Goal: Task Accomplishment & Management: Manage account settings

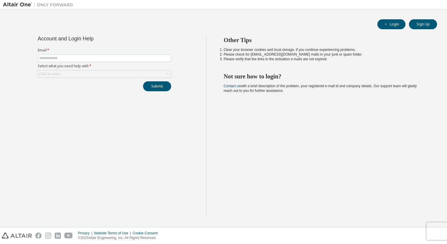
click at [117, 54] on form "Email * Select what you need help with * Click to select" at bounding box center [104, 63] width 133 height 30
click at [115, 58] on input "text" at bounding box center [104, 58] width 131 height 5
type input "**********"
click at [112, 71] on div "Click to select" at bounding box center [104, 74] width 133 height 7
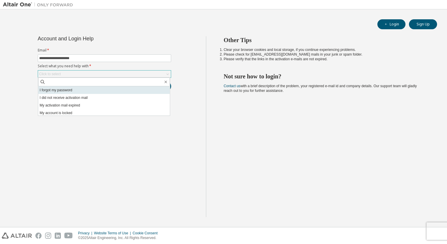
click at [85, 89] on li "I forgot my password" at bounding box center [104, 90] width 132 height 8
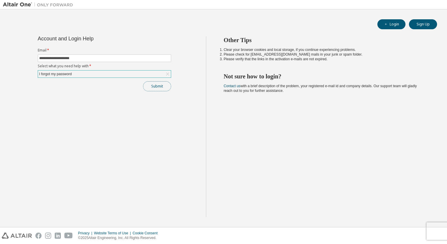
click at [154, 84] on button "Submit" at bounding box center [157, 86] width 28 height 10
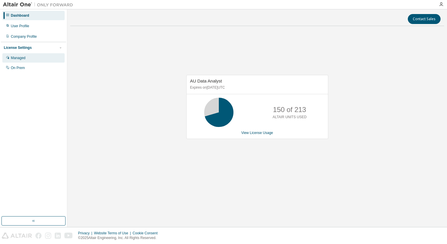
click at [20, 60] on div "Managed" at bounding box center [18, 58] width 15 height 5
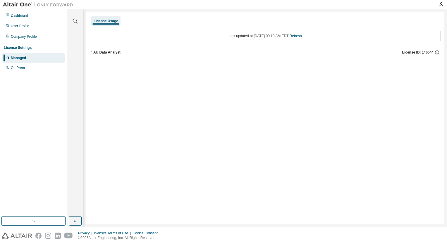
click at [92, 51] on icon "button" at bounding box center [92, 53] width 4 height 4
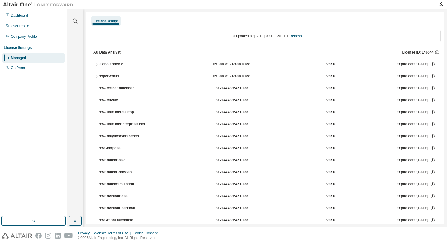
click at [92, 51] on icon "button" at bounding box center [92, 53] width 4 height 4
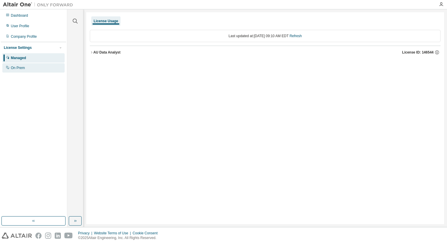
click at [25, 67] on div "On Prem" at bounding box center [33, 67] width 62 height 9
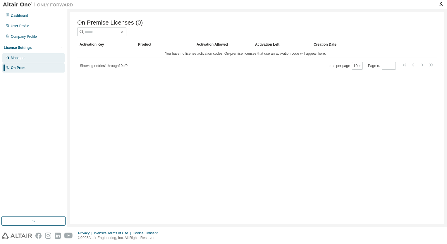
click at [23, 58] on div "Managed" at bounding box center [18, 58] width 15 height 5
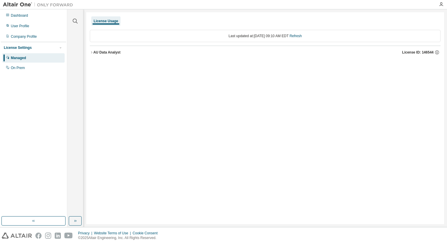
click at [95, 51] on div "AU Data Analyst" at bounding box center [106, 52] width 27 height 5
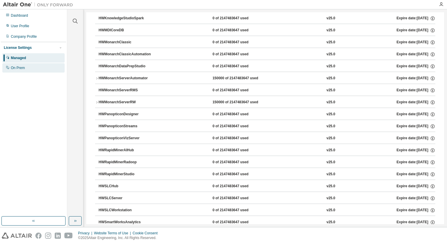
scroll to position [293, 0]
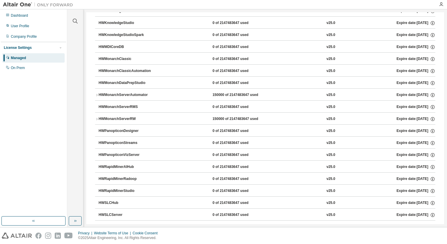
click at [17, 47] on div "License Settings" at bounding box center [18, 47] width 28 height 5
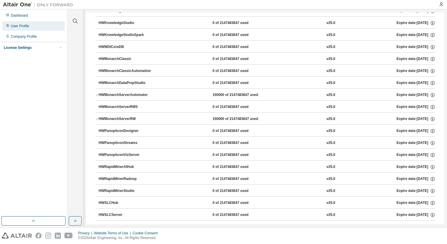
click at [19, 28] on div "User Profile" at bounding box center [20, 26] width 18 height 5
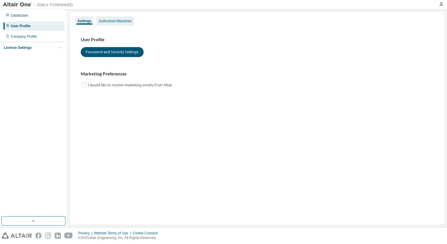
click at [107, 21] on div "Authorized Machines" at bounding box center [115, 21] width 33 height 5
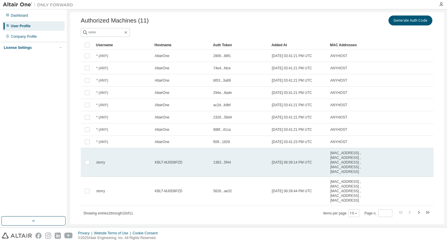
scroll to position [30, 0]
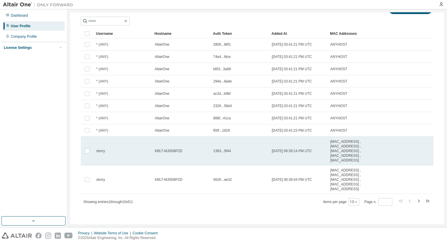
click at [101, 150] on span "storry" at bounding box center [100, 151] width 9 height 5
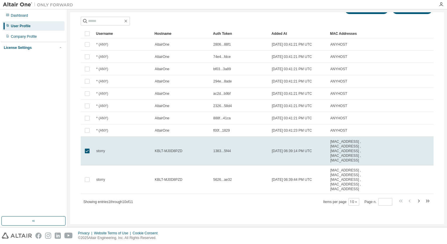
click at [101, 150] on span "storry" at bounding box center [100, 151] width 9 height 5
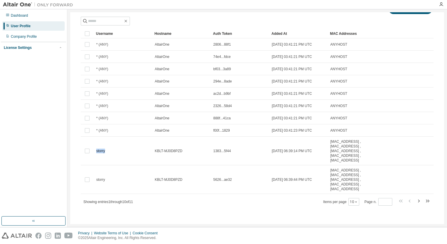
click at [101, 150] on span "storry" at bounding box center [100, 151] width 9 height 5
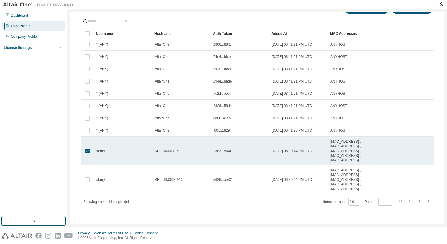
click at [343, 149] on span "30:C9:AB:46:E0:31 , 3C:E1:A1:4C:BE:85 , 54:05:DB:0C:10:C1 , 30:C9:AB:46:E0:32 ,…" at bounding box center [349, 150] width 39 height 23
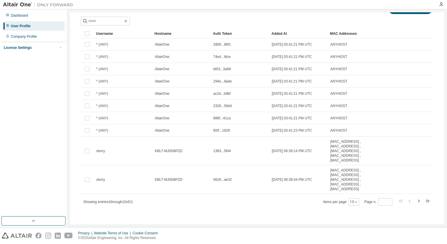
click at [343, 149] on span "30:C9:AB:46:E0:31 , 3C:E1:A1:4C:BE:85 , 54:05:DB:0C:10:C1 , 30:C9:AB:46:E0:32 ,…" at bounding box center [349, 150] width 39 height 23
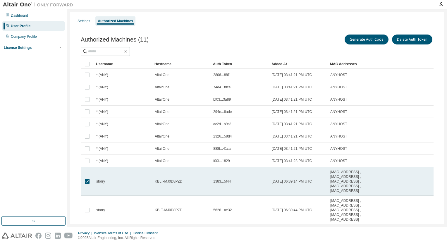
scroll to position [0, 0]
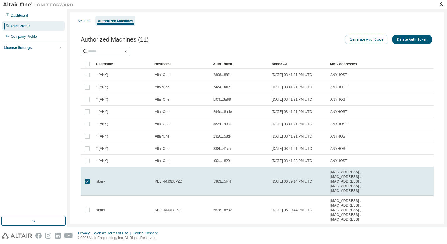
click at [362, 44] on button "Generate Auth Code" at bounding box center [367, 40] width 44 height 10
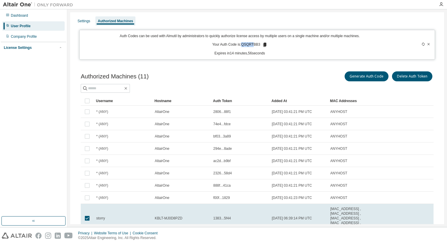
drag, startPoint x: 241, startPoint y: 44, endPoint x: 252, endPoint y: 44, distance: 10.3
click at [252, 44] on p "Your Auth Code is: QSQRTBB3" at bounding box center [239, 44] width 55 height 5
click at [264, 45] on icon at bounding box center [264, 45] width 3 height 4
click at [414, 80] on button "Delete Auth Token" at bounding box center [412, 76] width 40 height 10
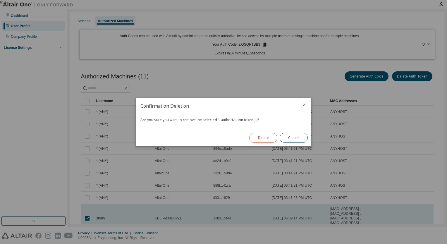
click at [270, 136] on button "Delete" at bounding box center [263, 138] width 28 height 10
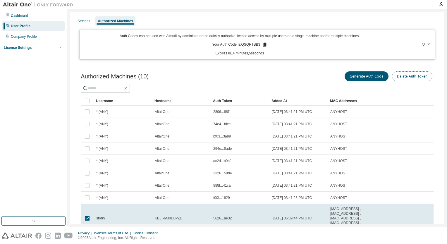
click at [409, 75] on button "Delete Auth Token" at bounding box center [412, 76] width 40 height 10
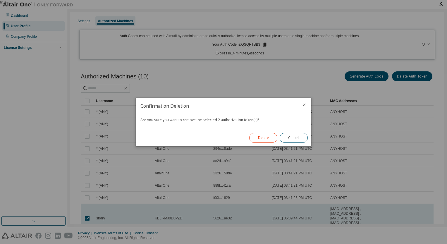
click at [265, 139] on button "Delete" at bounding box center [263, 138] width 28 height 10
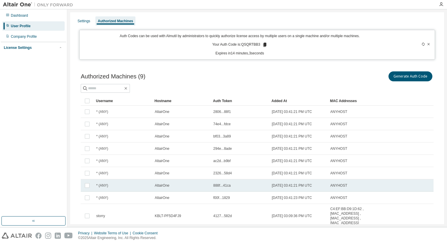
scroll to position [34, 0]
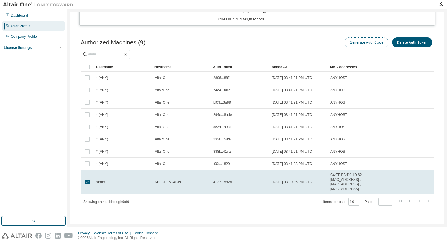
click at [357, 46] on button "Generate Auth Code" at bounding box center [367, 42] width 44 height 10
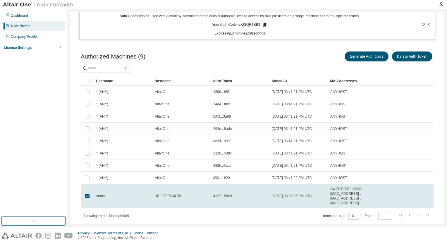
scroll to position [0, 0]
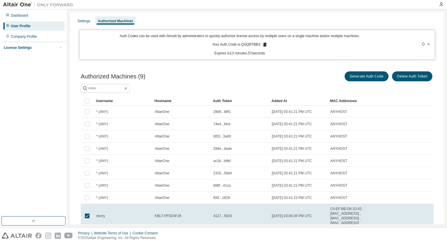
click at [263, 45] on icon at bounding box center [264, 45] width 3 height 4
click at [417, 77] on button "Delete Auth Token" at bounding box center [412, 76] width 40 height 10
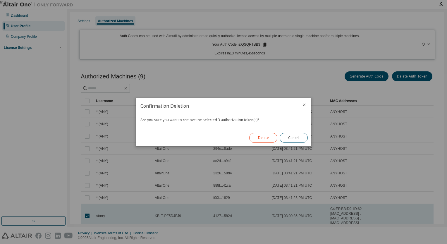
click at [268, 138] on button "Delete" at bounding box center [263, 138] width 28 height 10
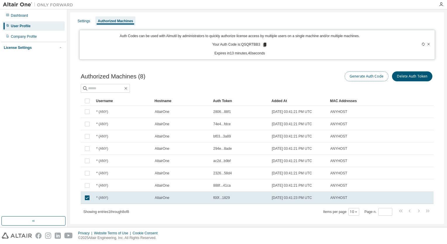
click at [360, 75] on button "Generate Auth Code" at bounding box center [367, 76] width 44 height 10
click at [262, 43] on icon at bounding box center [264, 44] width 5 height 5
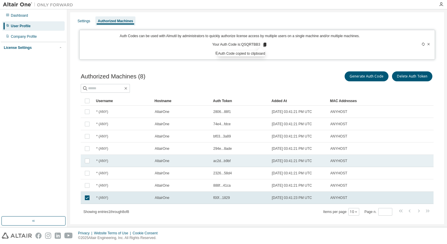
click at [382, 161] on tr "* (ANY) AltairOne ac2d...b9bf 2024-03-08 03:41:21 PM UTC ANYHOST" at bounding box center [257, 161] width 353 height 12
click at [427, 43] on icon at bounding box center [429, 44] width 4 height 4
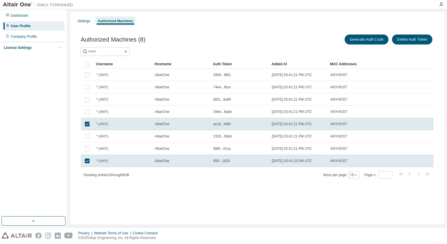
click at [97, 184] on div "Authorized Machines (8) Generate Auth Code Delete Auth Token Clear Load Save Sa…" at bounding box center [257, 110] width 367 height 168
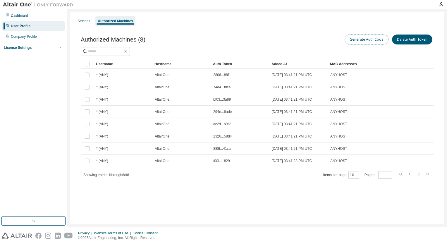
click at [373, 40] on button "Generate Auth Code" at bounding box center [367, 40] width 44 height 10
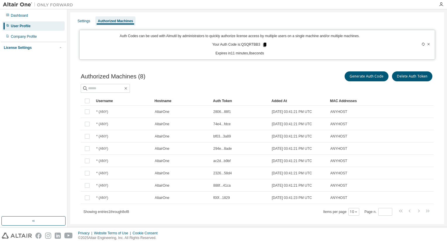
click at [264, 44] on icon at bounding box center [264, 45] width 3 height 4
click at [422, 43] on icon at bounding box center [423, 44] width 3 height 4
click at [422, 45] on icon at bounding box center [423, 44] width 3 height 4
click at [427, 44] on icon at bounding box center [429, 44] width 4 height 4
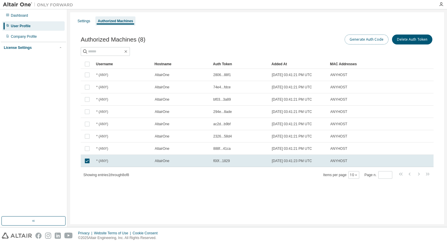
click at [361, 43] on button "Generate Auth Code" at bounding box center [367, 40] width 44 height 10
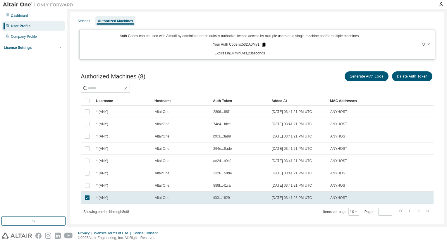
click at [264, 47] on icon at bounding box center [263, 44] width 5 height 5
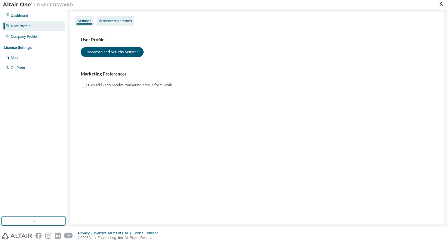
click at [110, 16] on div "Authorized Machines" at bounding box center [115, 20] width 37 height 9
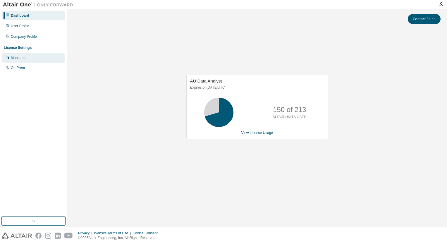
click at [23, 57] on div "Managed" at bounding box center [18, 58] width 15 height 5
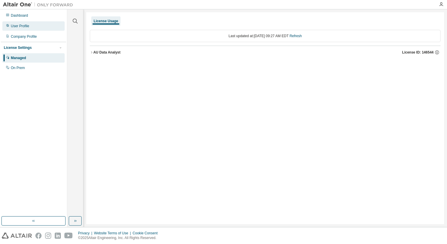
click at [36, 29] on div "User Profile" at bounding box center [33, 25] width 62 height 9
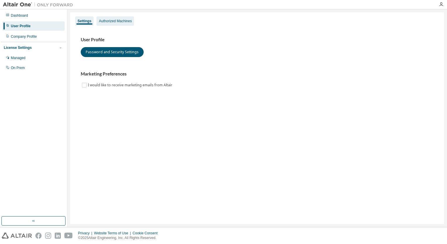
click at [111, 20] on div "Authorized Machines" at bounding box center [115, 21] width 33 height 5
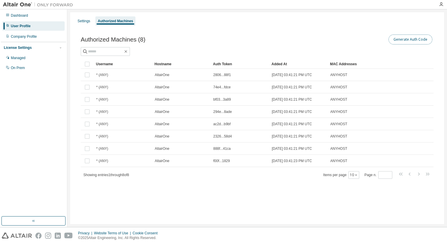
click at [407, 35] on button "Generate Auth Code" at bounding box center [411, 40] width 44 height 10
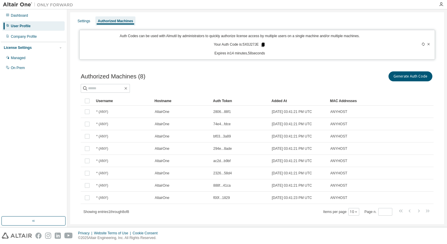
click at [262, 45] on icon at bounding box center [263, 45] width 3 height 4
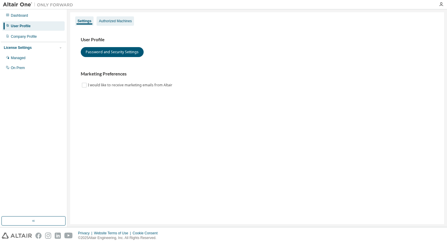
click at [107, 22] on div "Authorized Machines" at bounding box center [115, 21] width 33 height 5
